Goal: Transaction & Acquisition: Purchase product/service

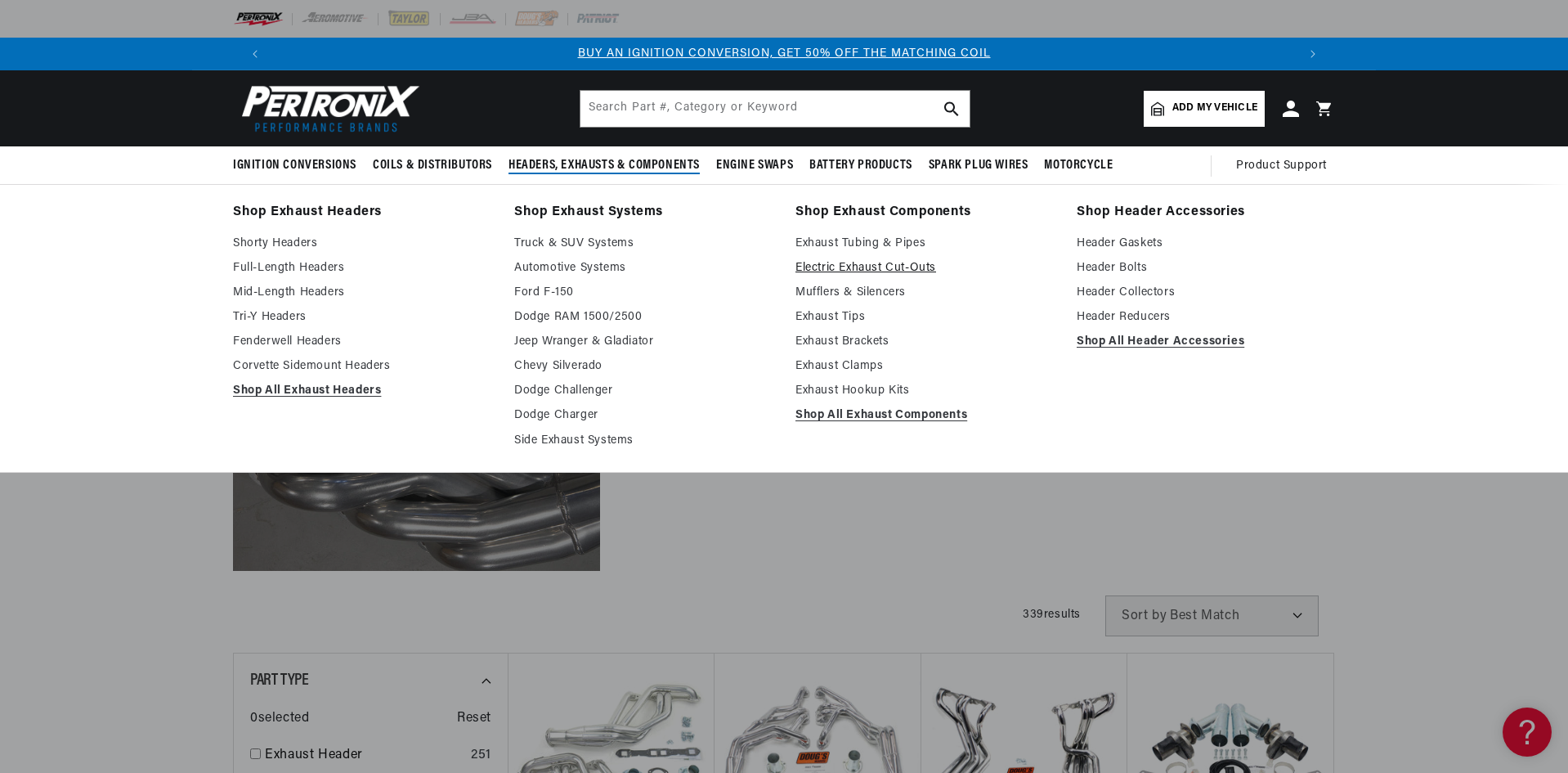
click at [879, 272] on link "Electric Exhaust Cut-Outs" at bounding box center [925, 268] width 259 height 20
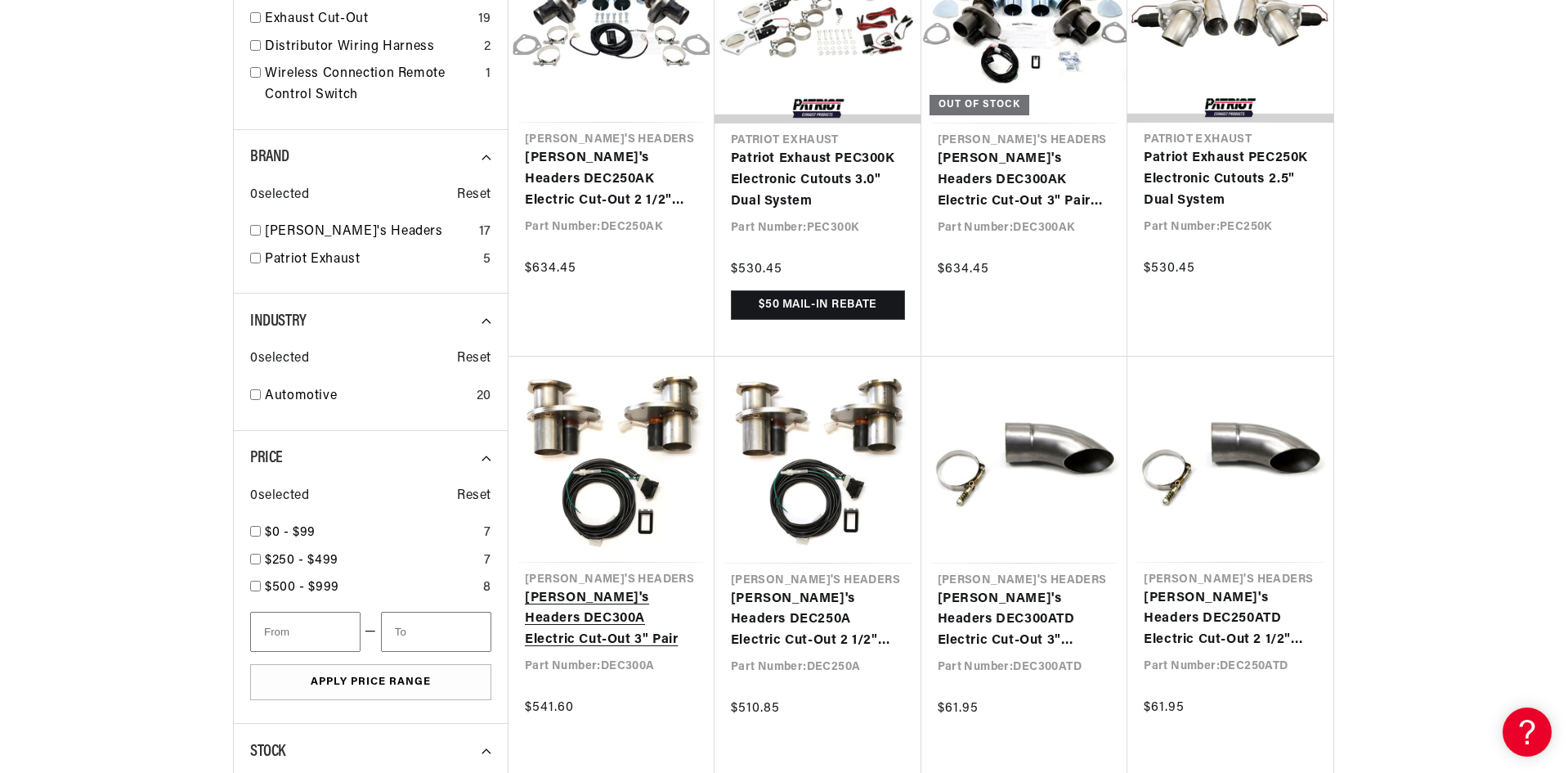
scroll to position [0, 2043]
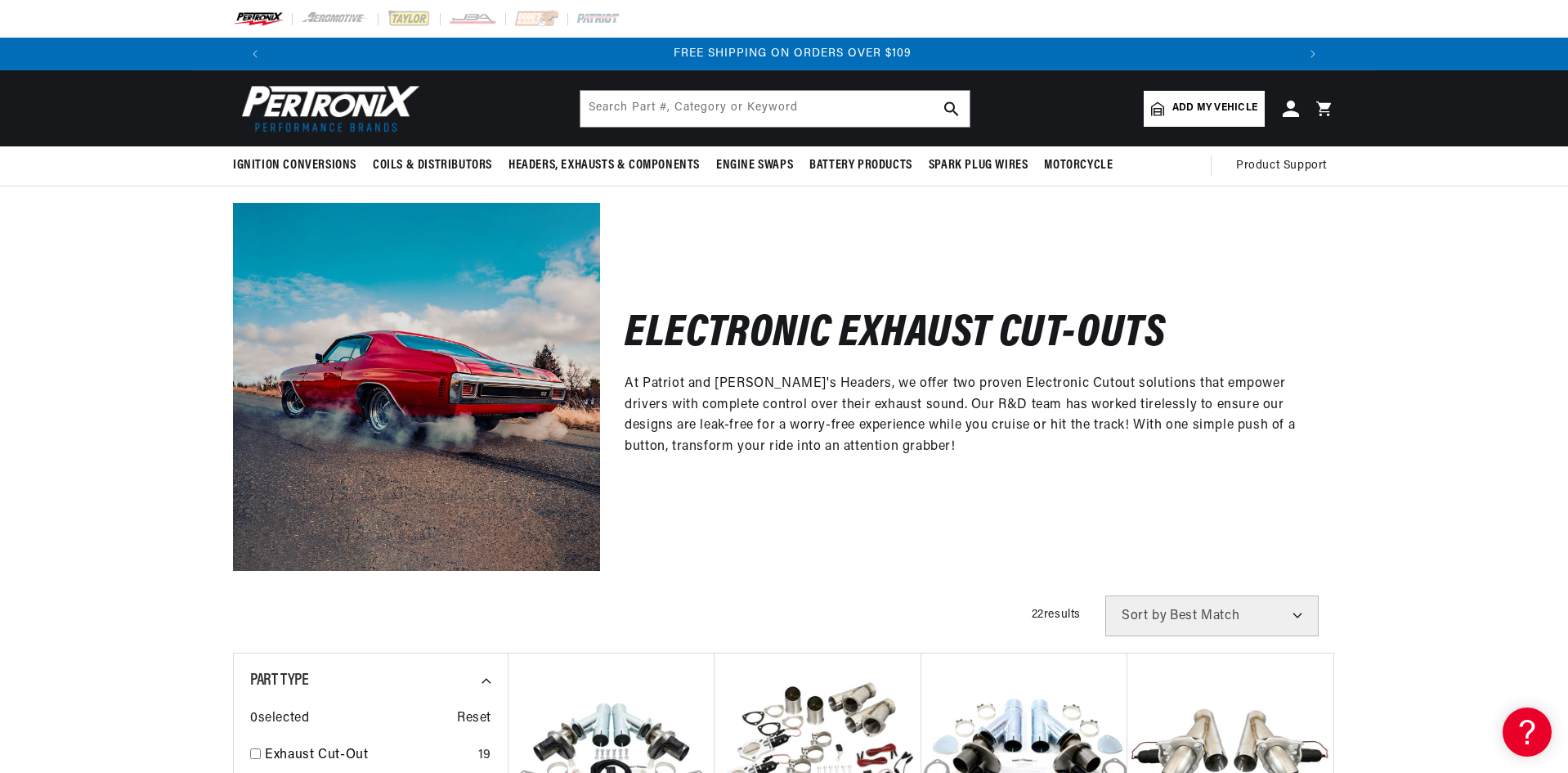
drag, startPoint x: 1149, startPoint y: 633, endPoint x: 1009, endPoint y: 274, distance: 385.3
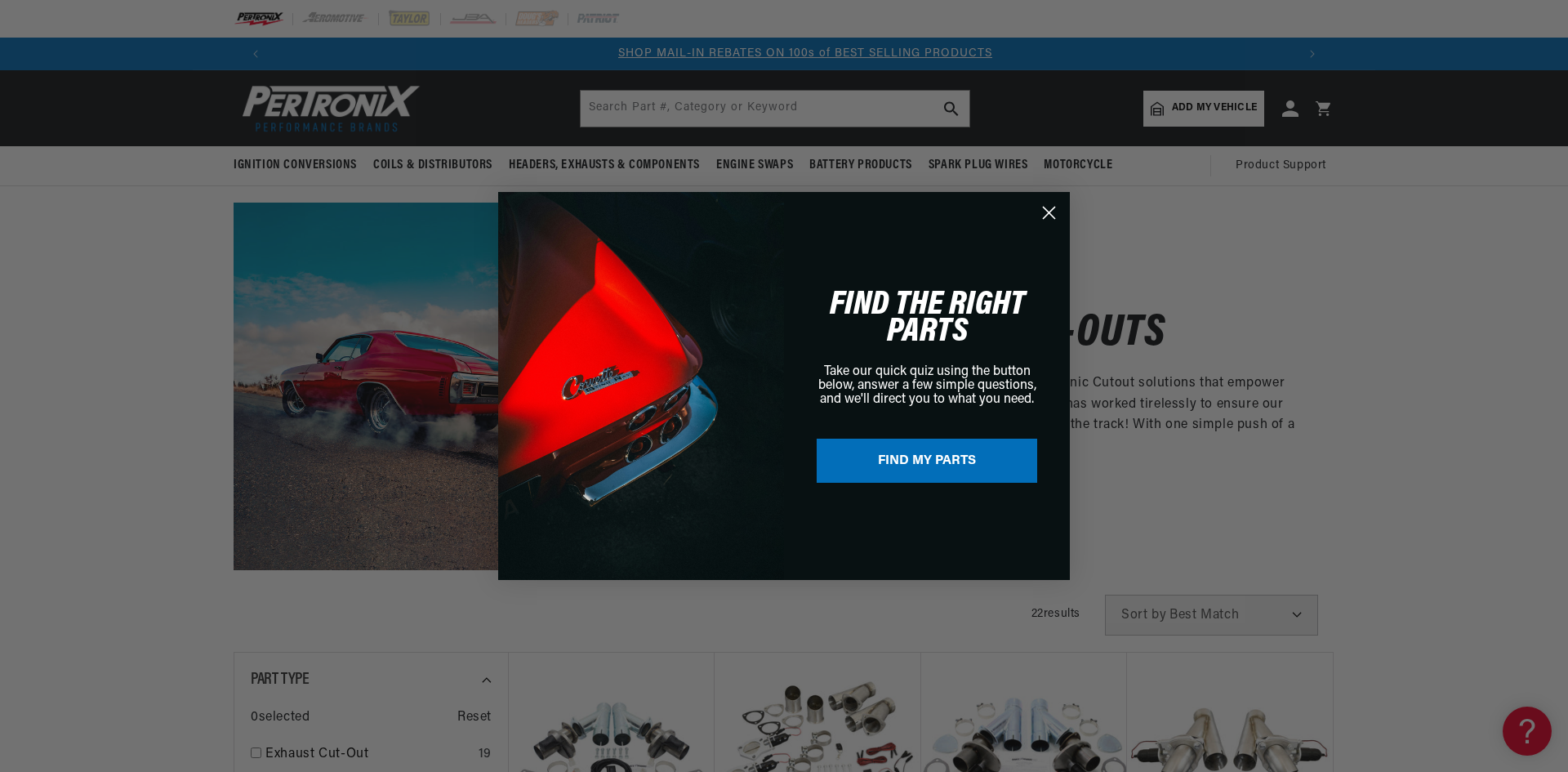
scroll to position [0, 1020]
